Goal: Download file/media

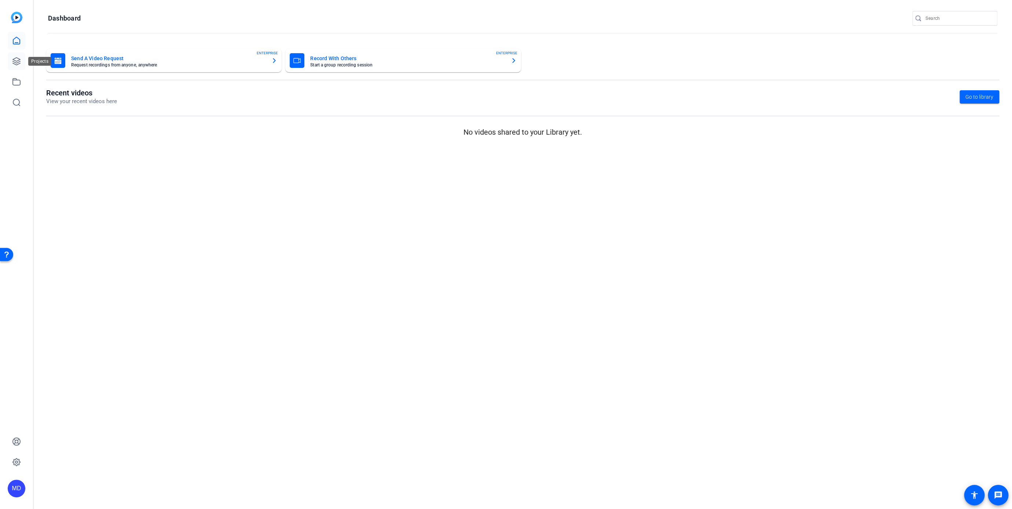
click at [20, 59] on icon at bounding box center [16, 61] width 7 height 7
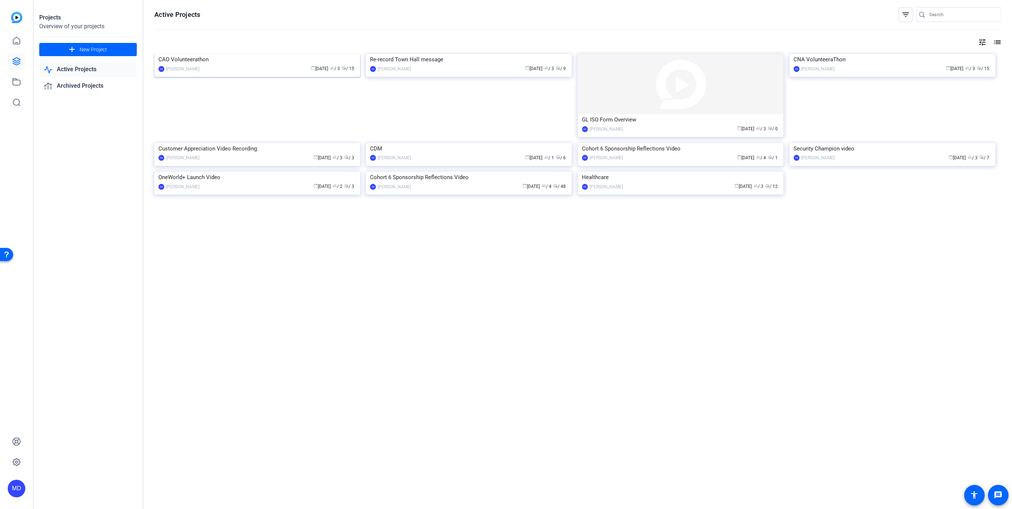
click at [241, 54] on img at bounding box center [257, 54] width 206 height 0
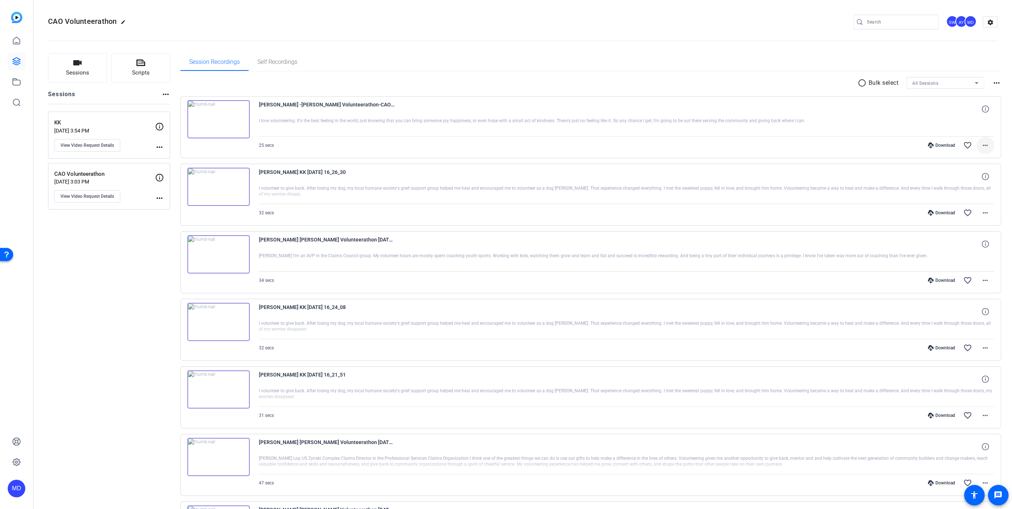
click at [981, 141] on mat-icon "more_horiz" at bounding box center [985, 145] width 9 height 9
click at [948, 175] on span "Download MP4" at bounding box center [963, 178] width 44 height 9
click at [862, 83] on mat-icon "radio_button_unchecked" at bounding box center [863, 82] width 11 height 9
click at [189, 171] on icon at bounding box center [190, 172] width 7 height 7
click at [190, 238] on icon at bounding box center [190, 239] width 7 height 7
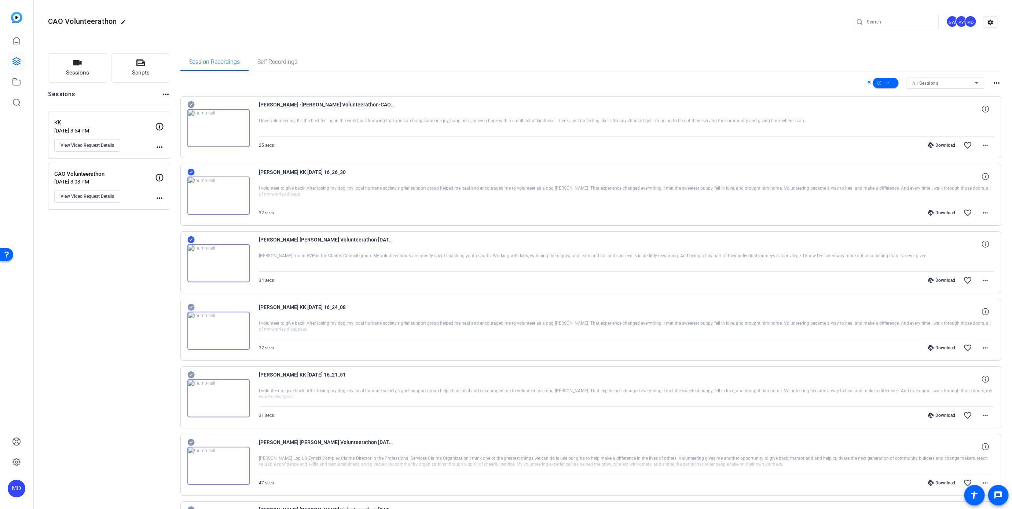
click at [193, 308] on icon at bounding box center [190, 307] width 7 height 9
click at [193, 373] on icon at bounding box center [190, 374] width 7 height 7
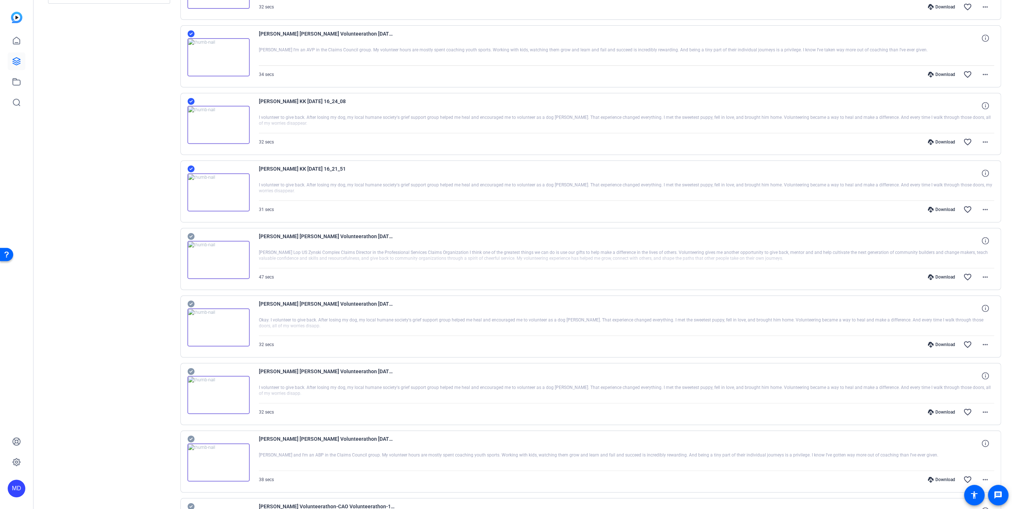
scroll to position [206, 0]
click at [189, 233] on icon at bounding box center [190, 236] width 7 height 7
click at [189, 299] on icon at bounding box center [190, 303] width 7 height 9
click at [188, 369] on icon at bounding box center [190, 370] width 7 height 7
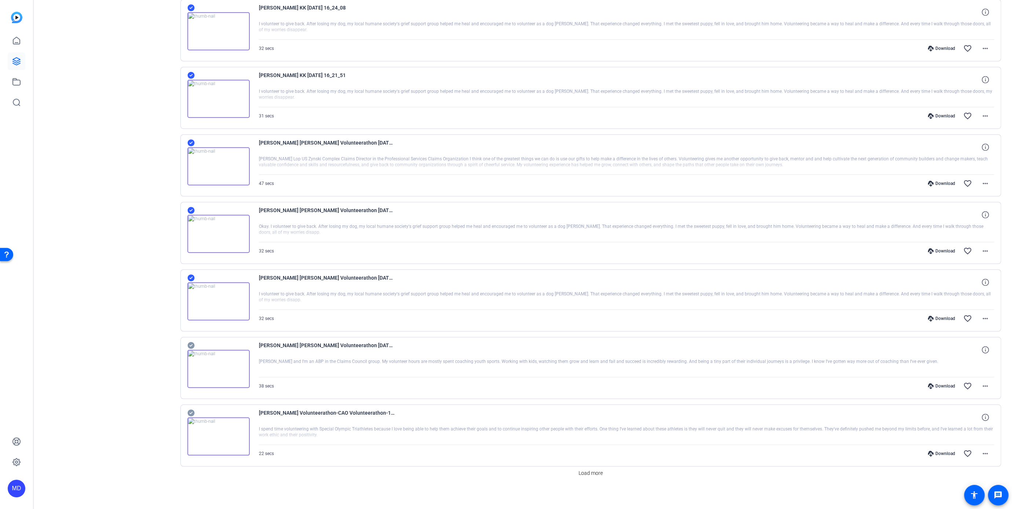
click at [193, 342] on icon at bounding box center [190, 345] width 7 height 7
click at [579, 469] on span "Load more" at bounding box center [591, 473] width 24 height 8
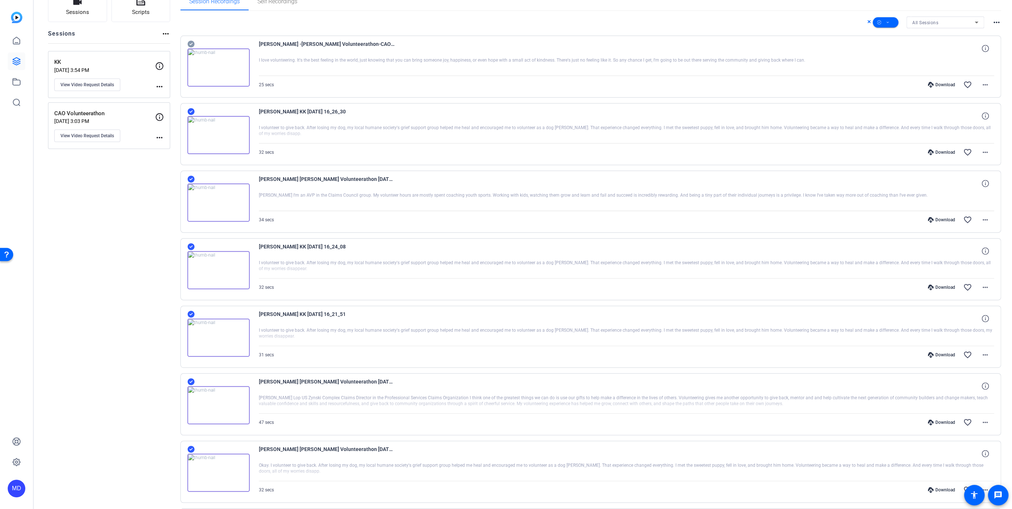
scroll to position [0, 0]
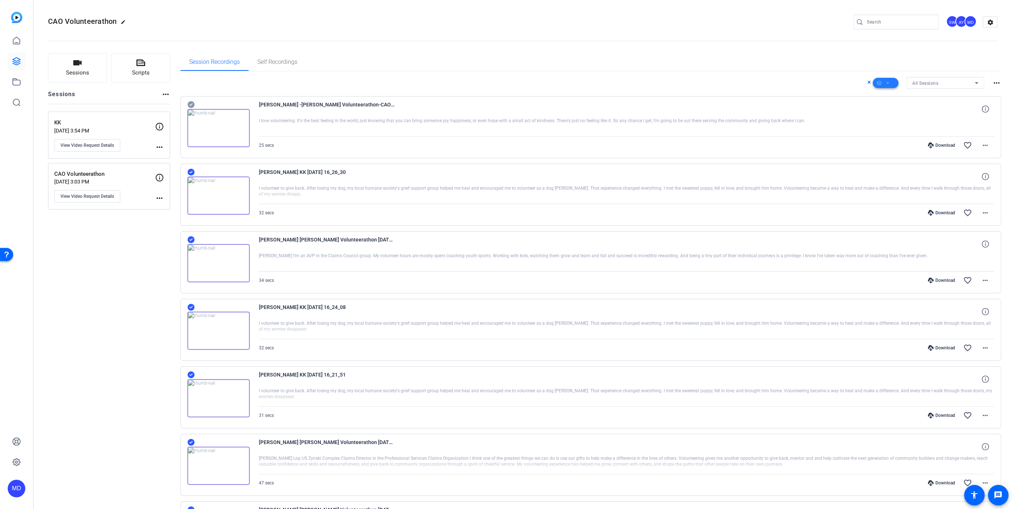
click at [888, 85] on span at bounding box center [886, 83] width 26 height 18
click at [892, 118] on span "Download MP4" at bounding box center [894, 121] width 39 height 9
